Goal: Register for event/course

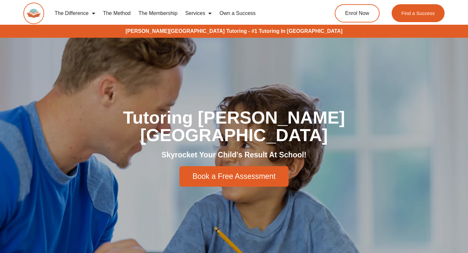
click at [320, 31] on div "The Difference Personalised Program Inspirational Tutors Motivational Learning …" at bounding box center [233, 16] width 421 height 32
click at [415, 18] on link "Find a Success" at bounding box center [419, 13] width 56 height 19
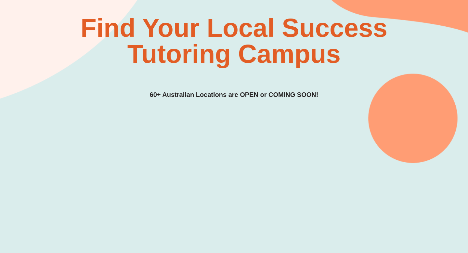
scroll to position [228, 0]
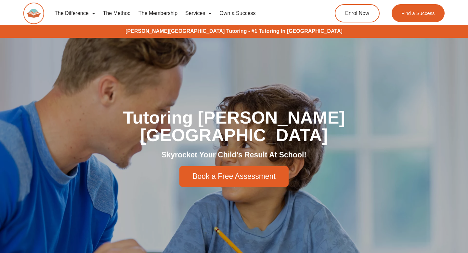
click at [242, 173] on span "Book a Free Assessment" at bounding box center [233, 176] width 83 height 7
click at [357, 8] on link "Enrol Now" at bounding box center [356, 13] width 47 height 19
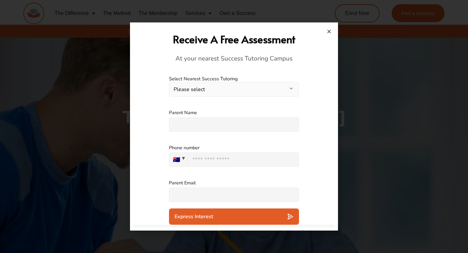
click at [179, 92] on button "Please select" at bounding box center [234, 89] width 130 height 15
click at [341, 72] on div at bounding box center [234, 126] width 468 height 253
